Goal: Task Accomplishment & Management: Manage account settings

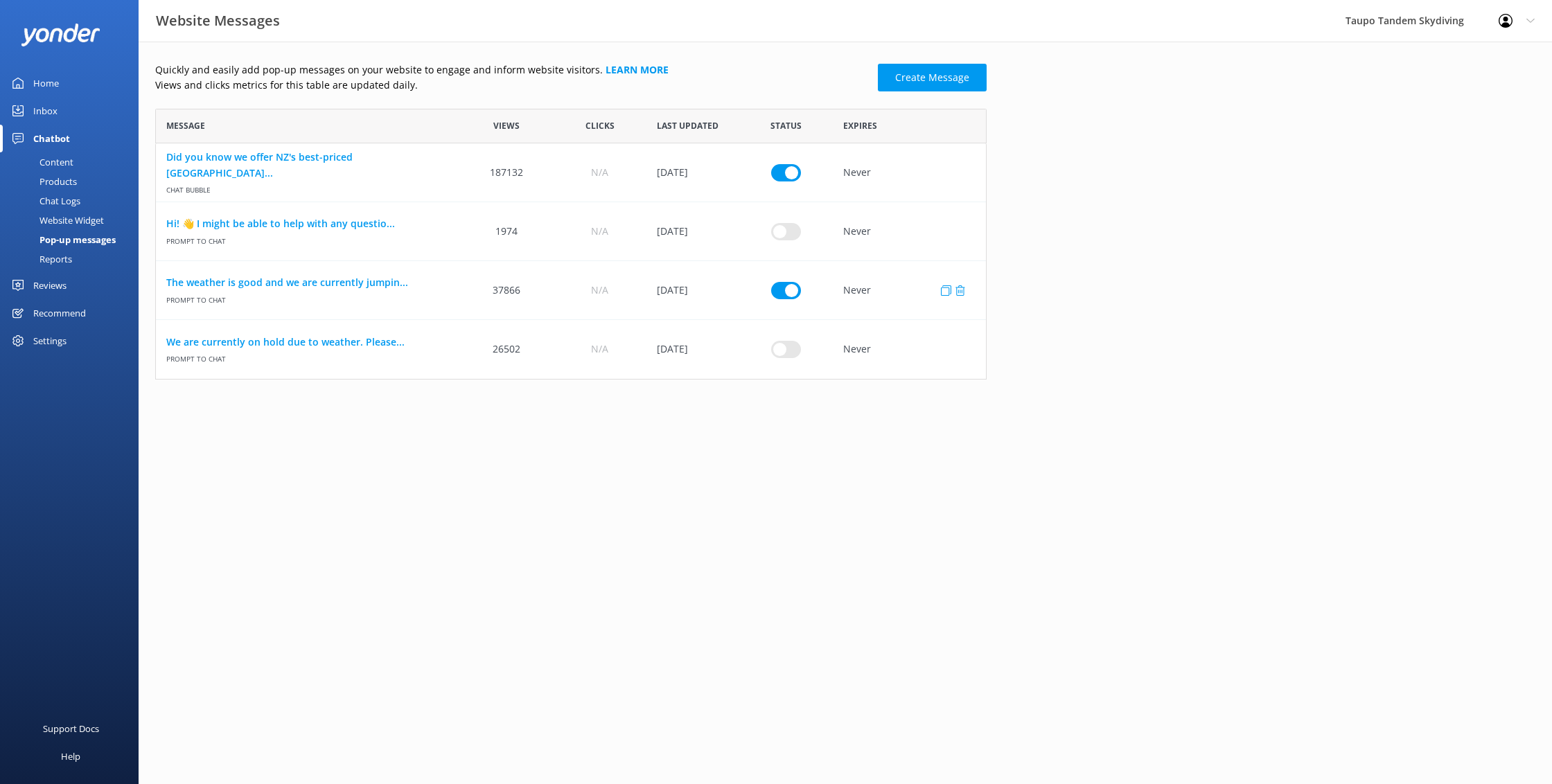
scroll to position [271, 832]
click at [788, 290] on input "row" at bounding box center [786, 291] width 30 height 18
checkbox input "false"
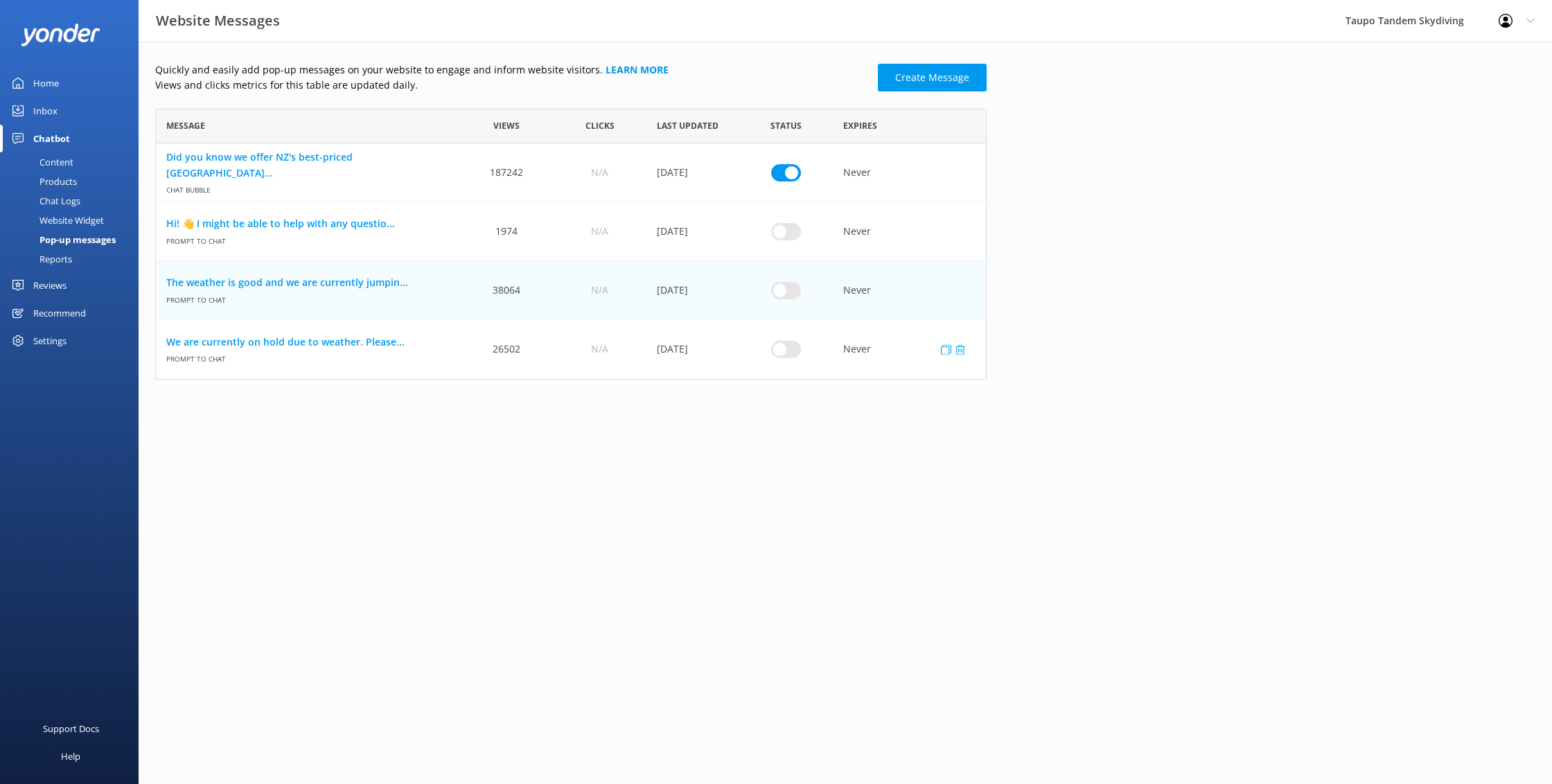
click at [794, 350] on input "row" at bounding box center [786, 350] width 30 height 18
checkbox input "true"
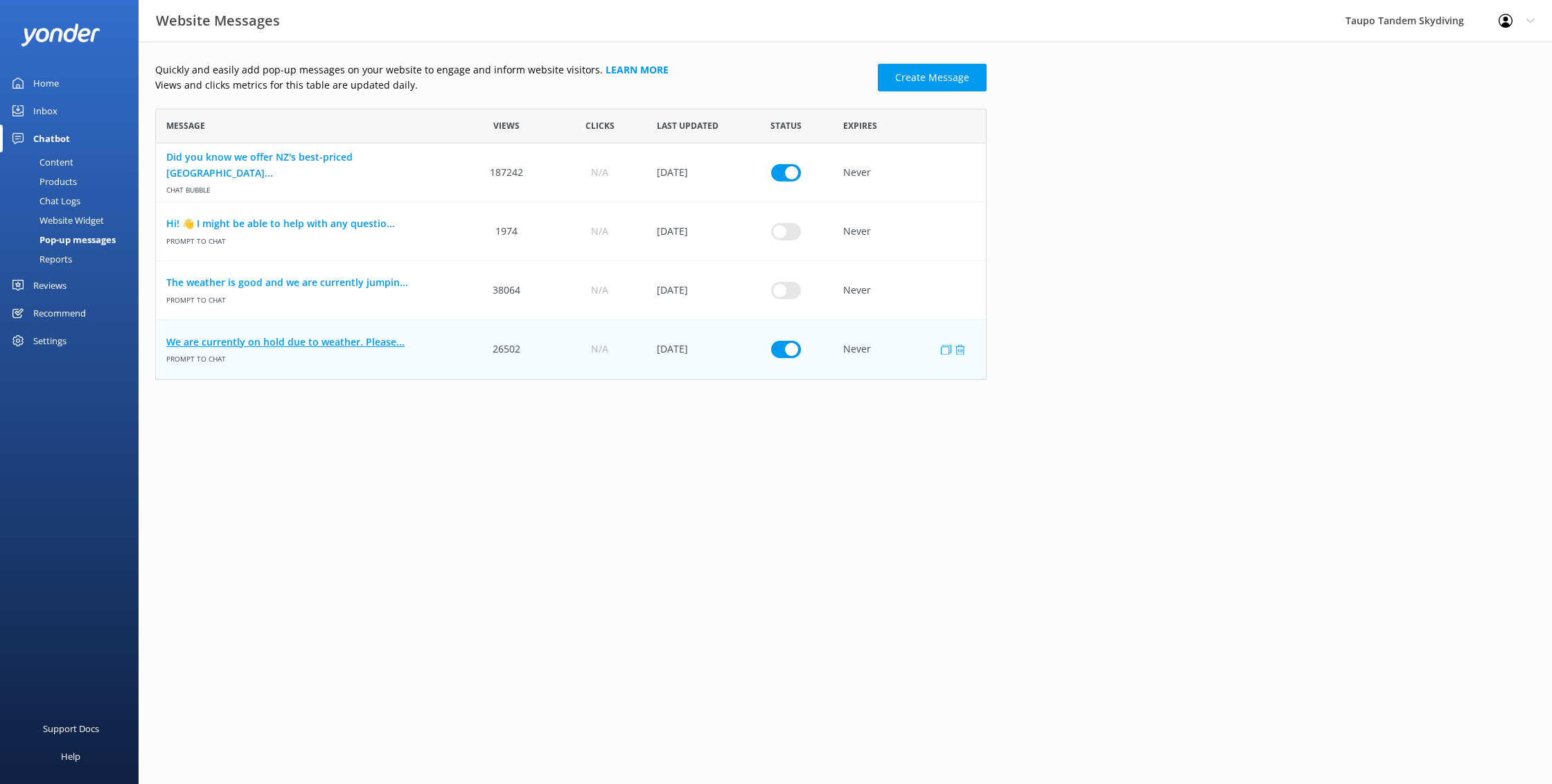
click at [325, 342] on link "We are currently on hold due to weather. Please..." at bounding box center [308, 342] width 284 height 15
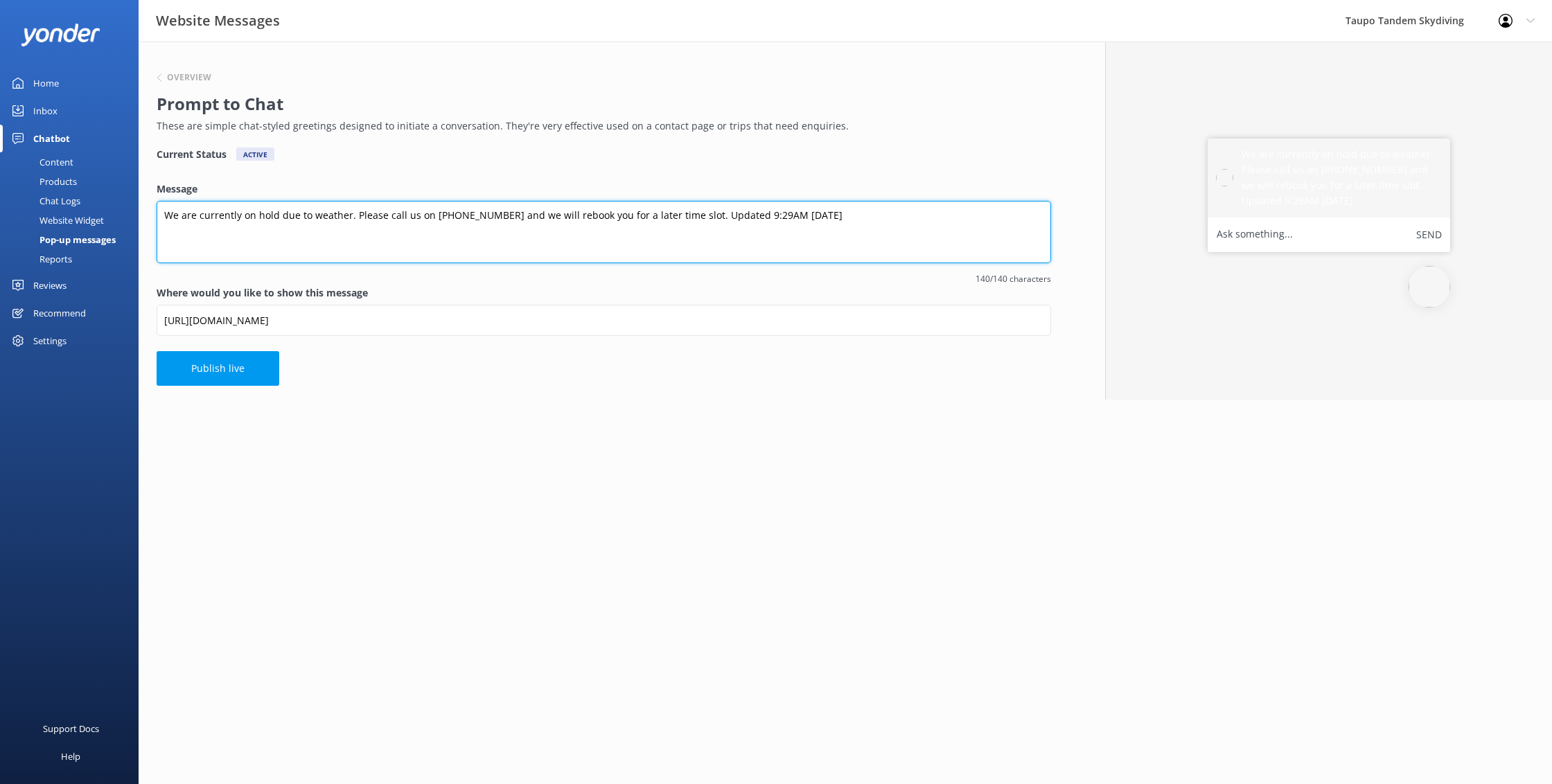
click at [775, 212] on textarea "We are currently on hold due to weather. Please call us on [PHONE_NUMBER] and w…" at bounding box center [604, 231] width 895 height 62
type textarea "We are currently on hold due to weather. Please call us on [PHONE_NUMBER] and w…"
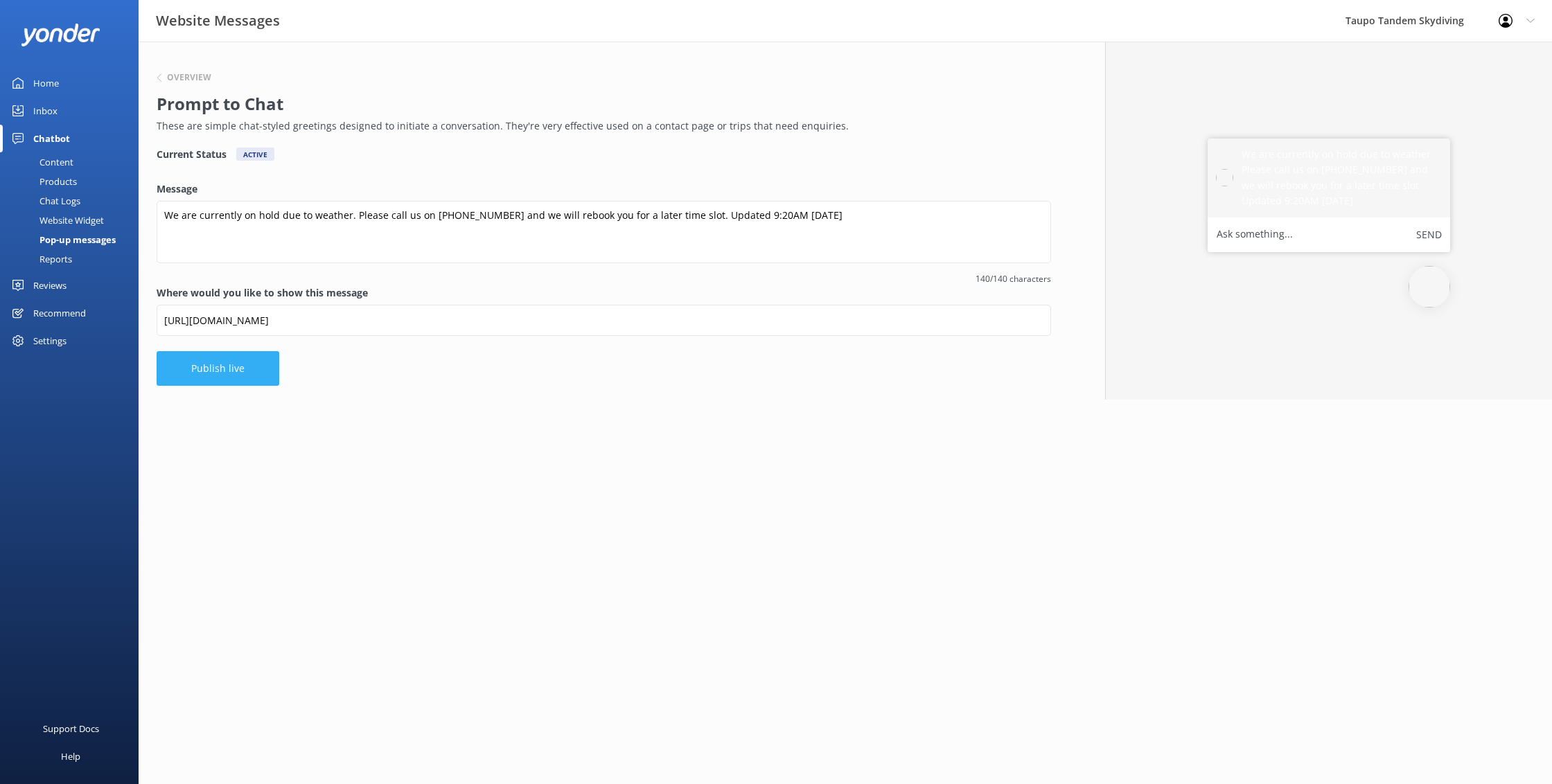
click at [228, 367] on button "Publish live" at bounding box center [218, 368] width 122 height 34
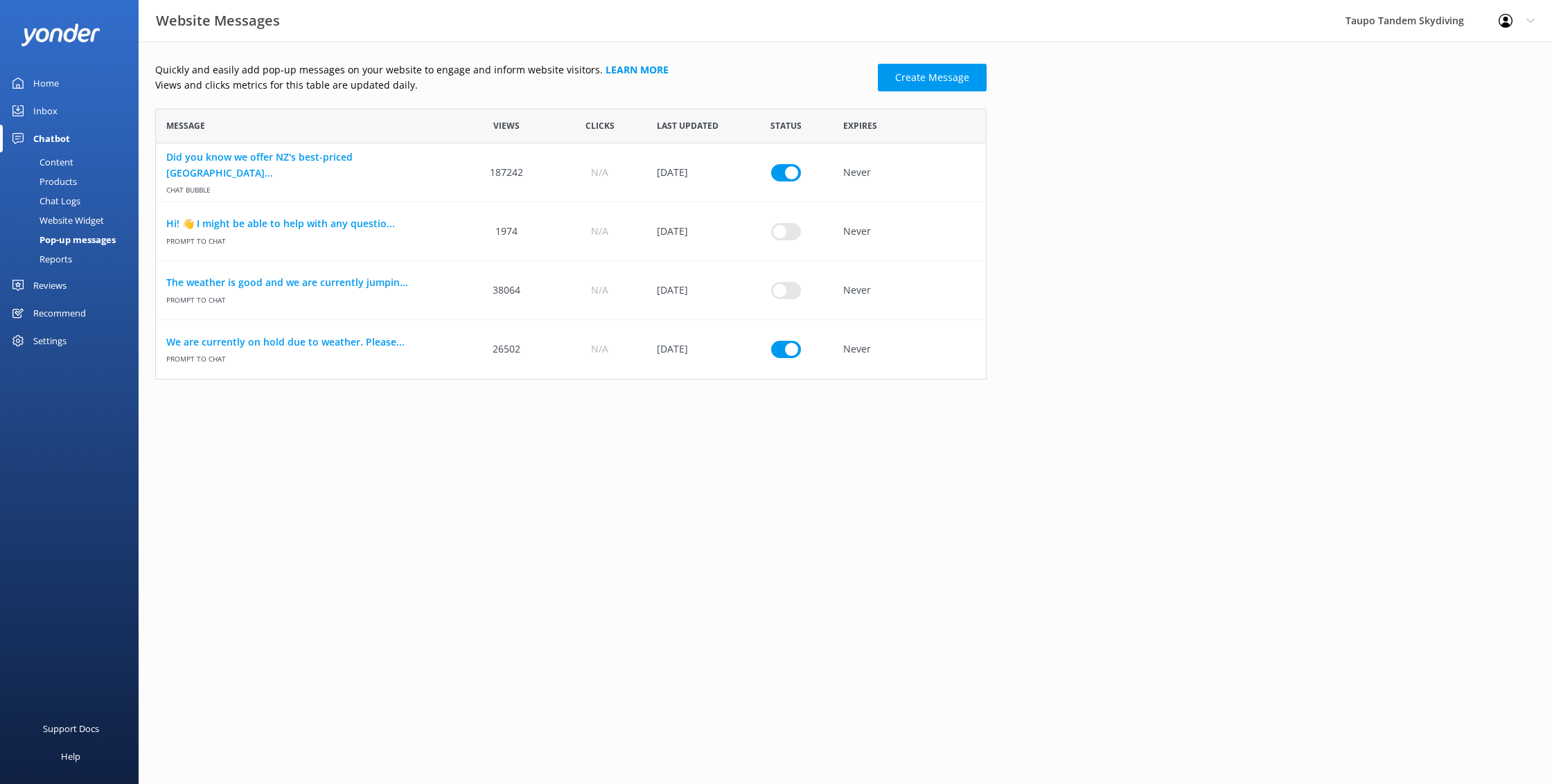
scroll to position [271, 832]
